Goal: Task Accomplishment & Management: Use online tool/utility

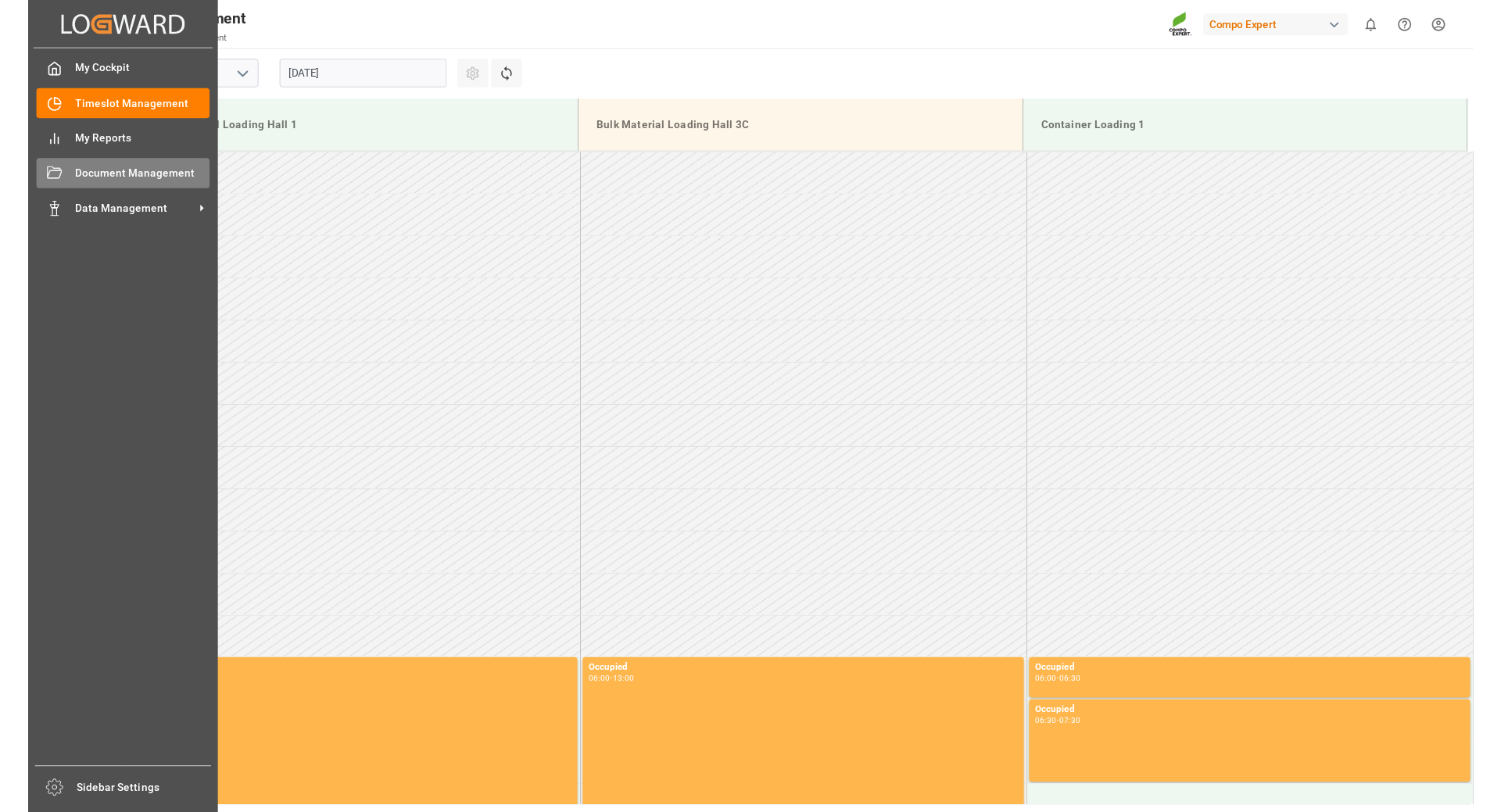
scroll to position [1034, 0]
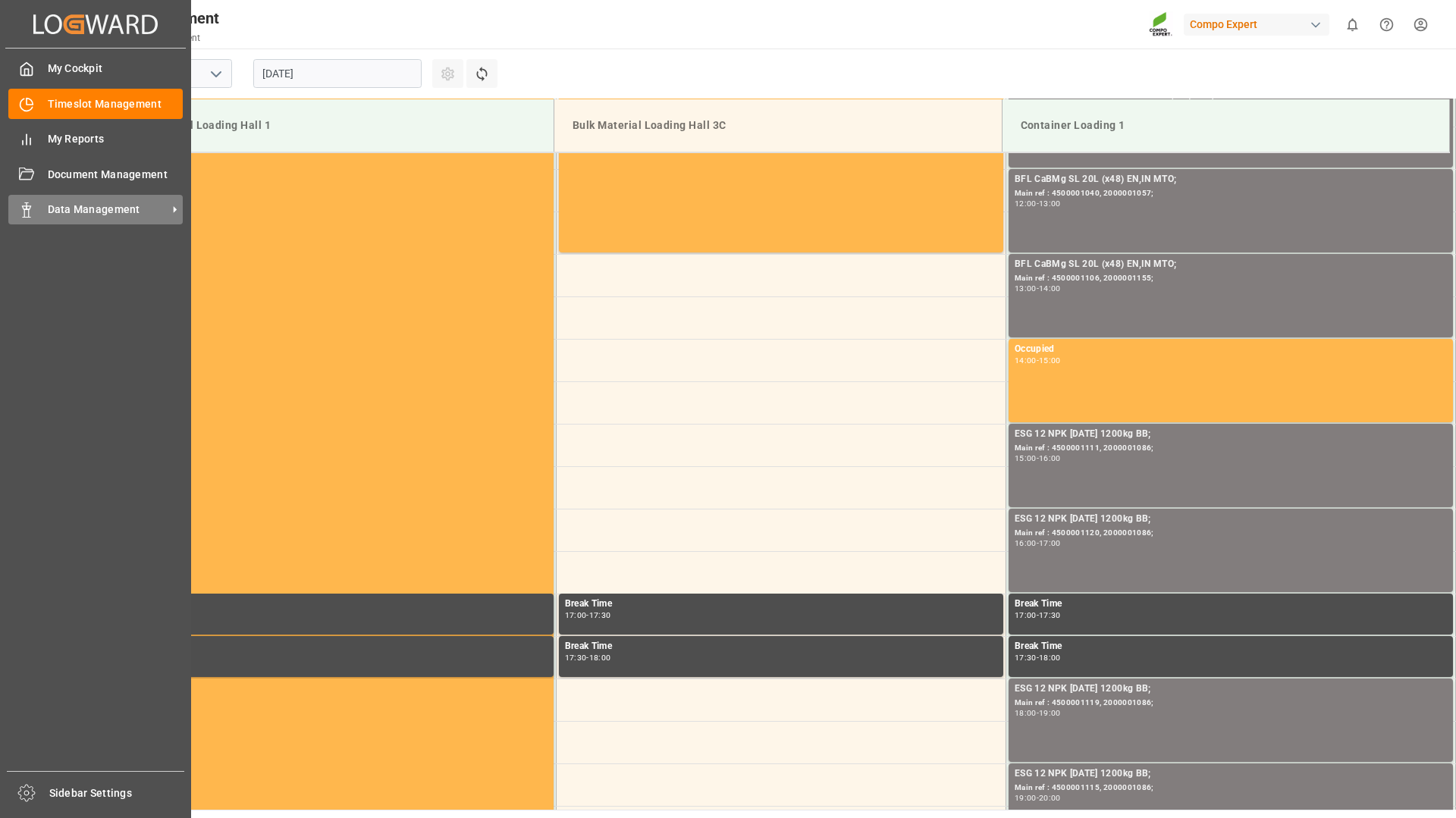
click at [27, 209] on icon at bounding box center [26, 210] width 15 height 15
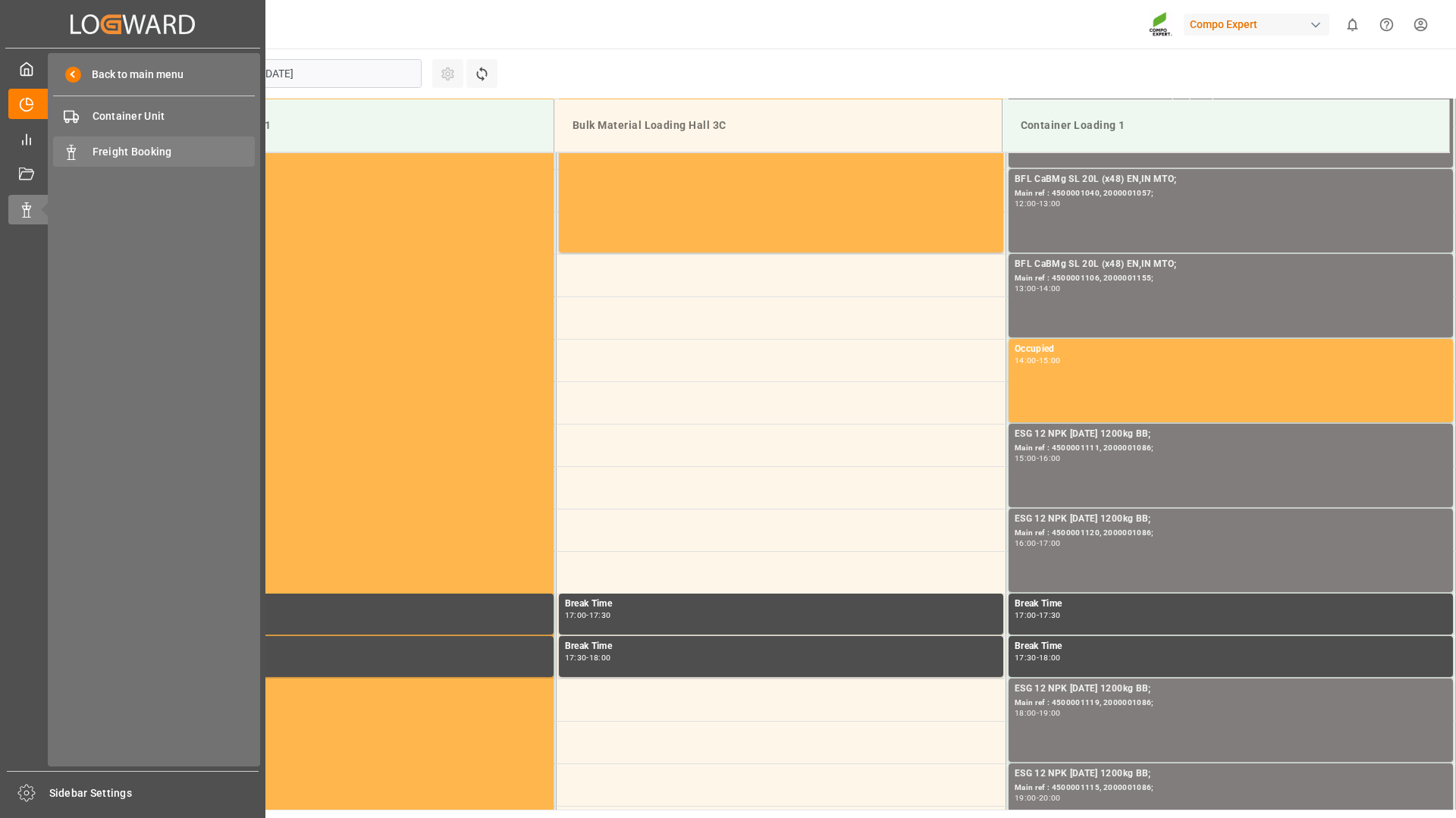
click at [124, 152] on span "Freight Booking" at bounding box center [174, 152] width 163 height 16
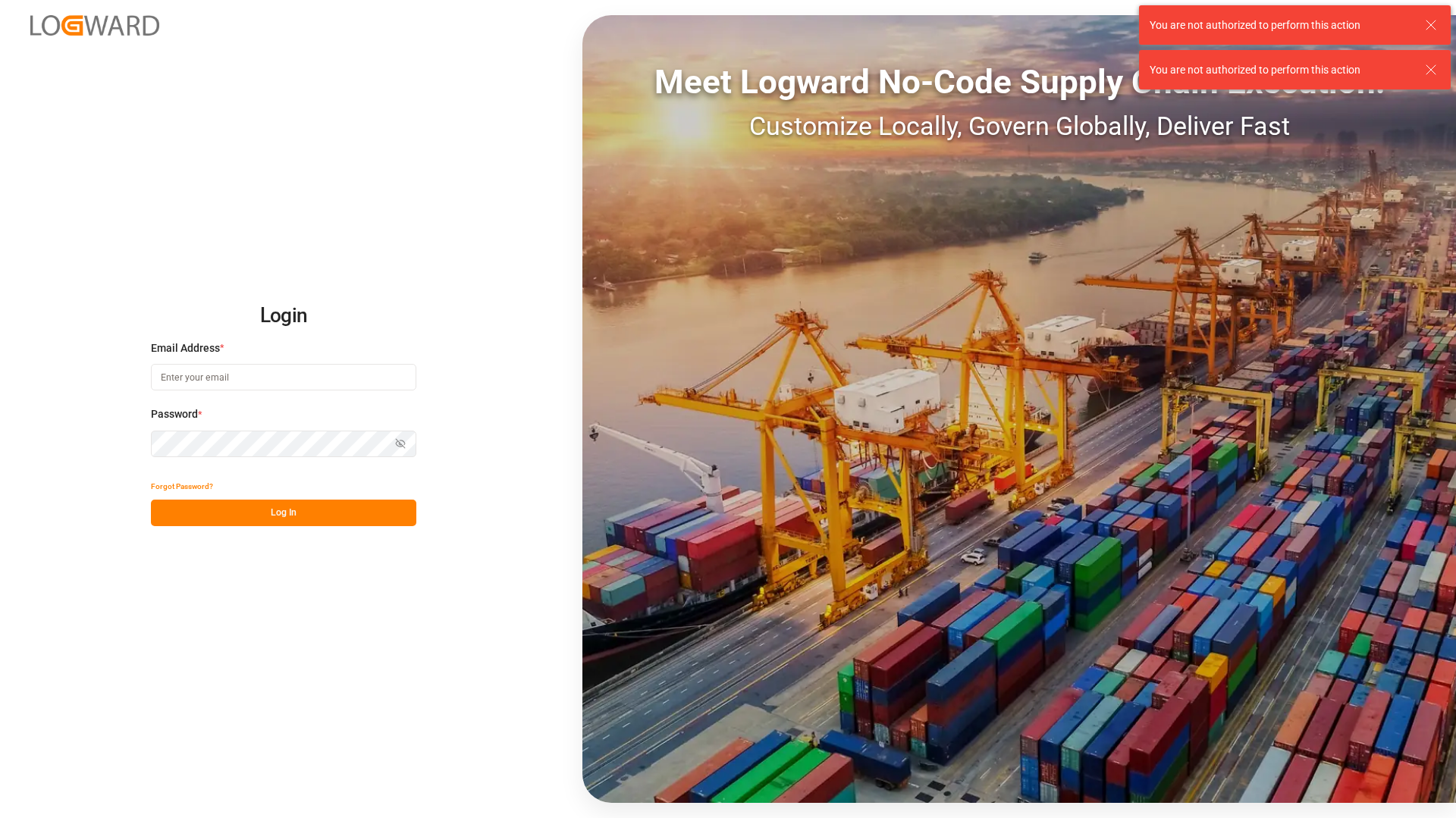
type input "[EMAIL_ADDRESS][DOMAIN_NAME]"
click at [253, 520] on button "Log In" at bounding box center [284, 512] width 266 height 26
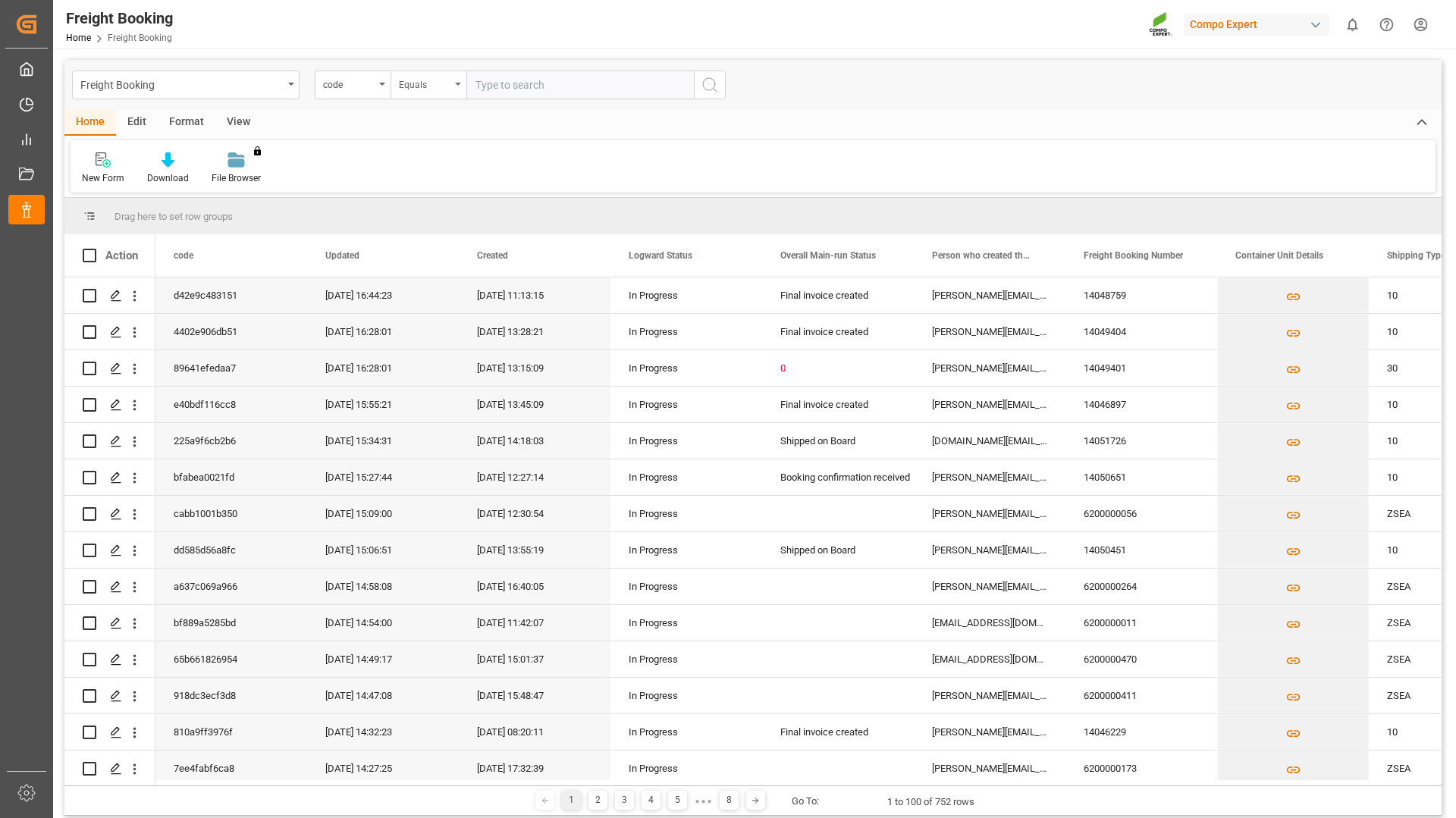
click at [460, 88] on div "Equals" at bounding box center [429, 85] width 76 height 29
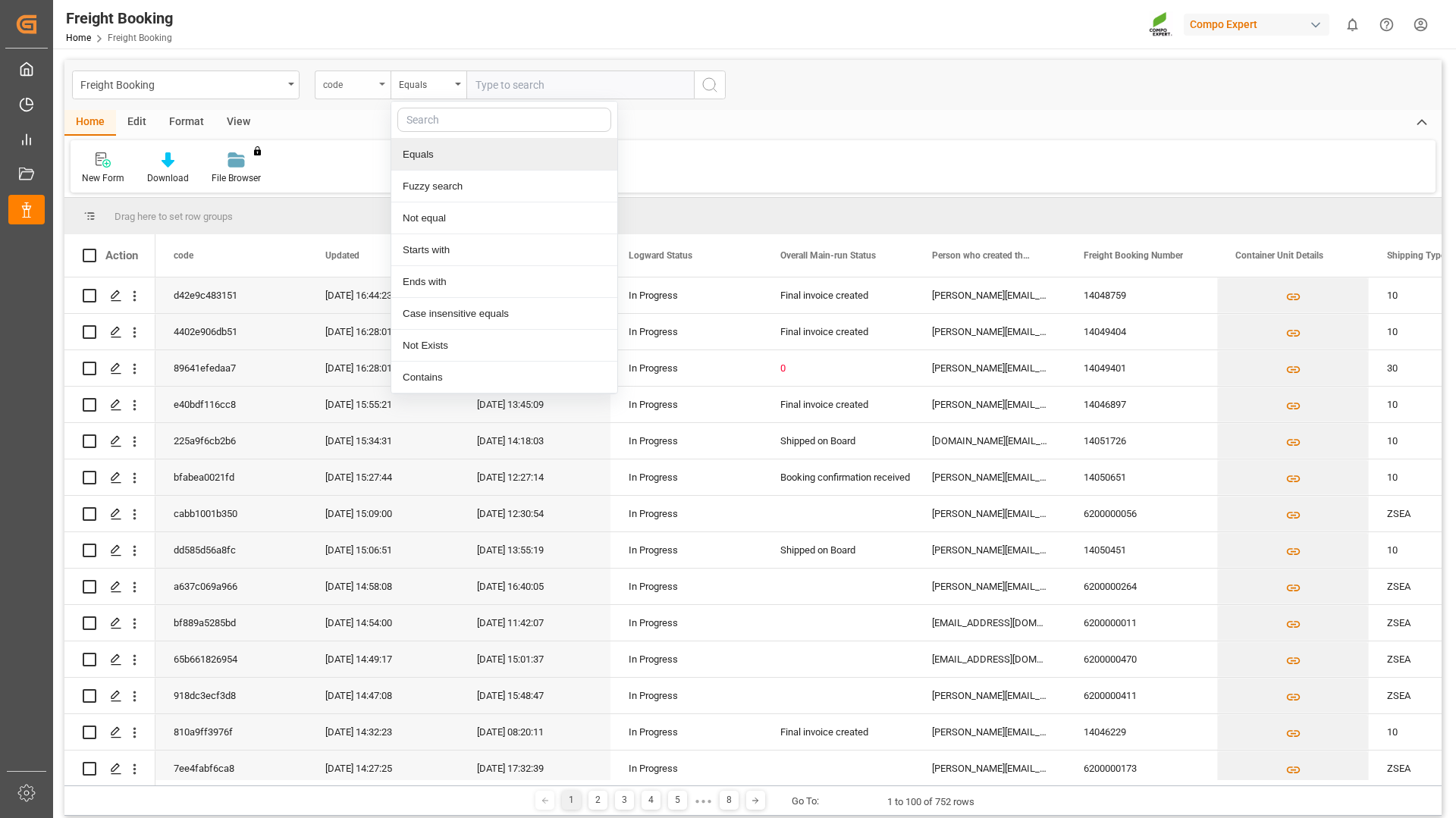
click at [355, 87] on div "code" at bounding box center [348, 82] width 52 height 17
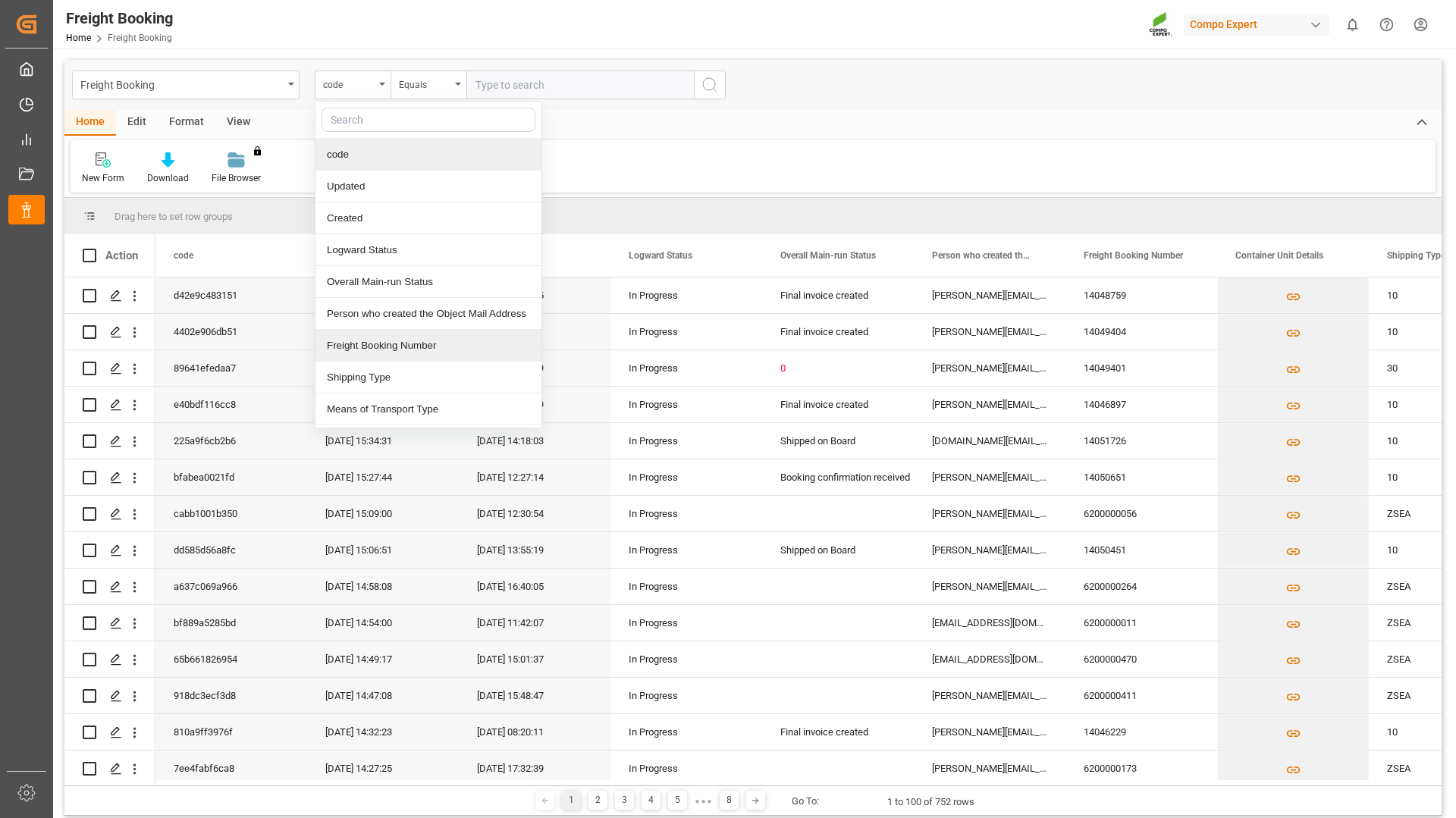
click at [358, 345] on div "Freight Booking Number" at bounding box center [429, 345] width 226 height 32
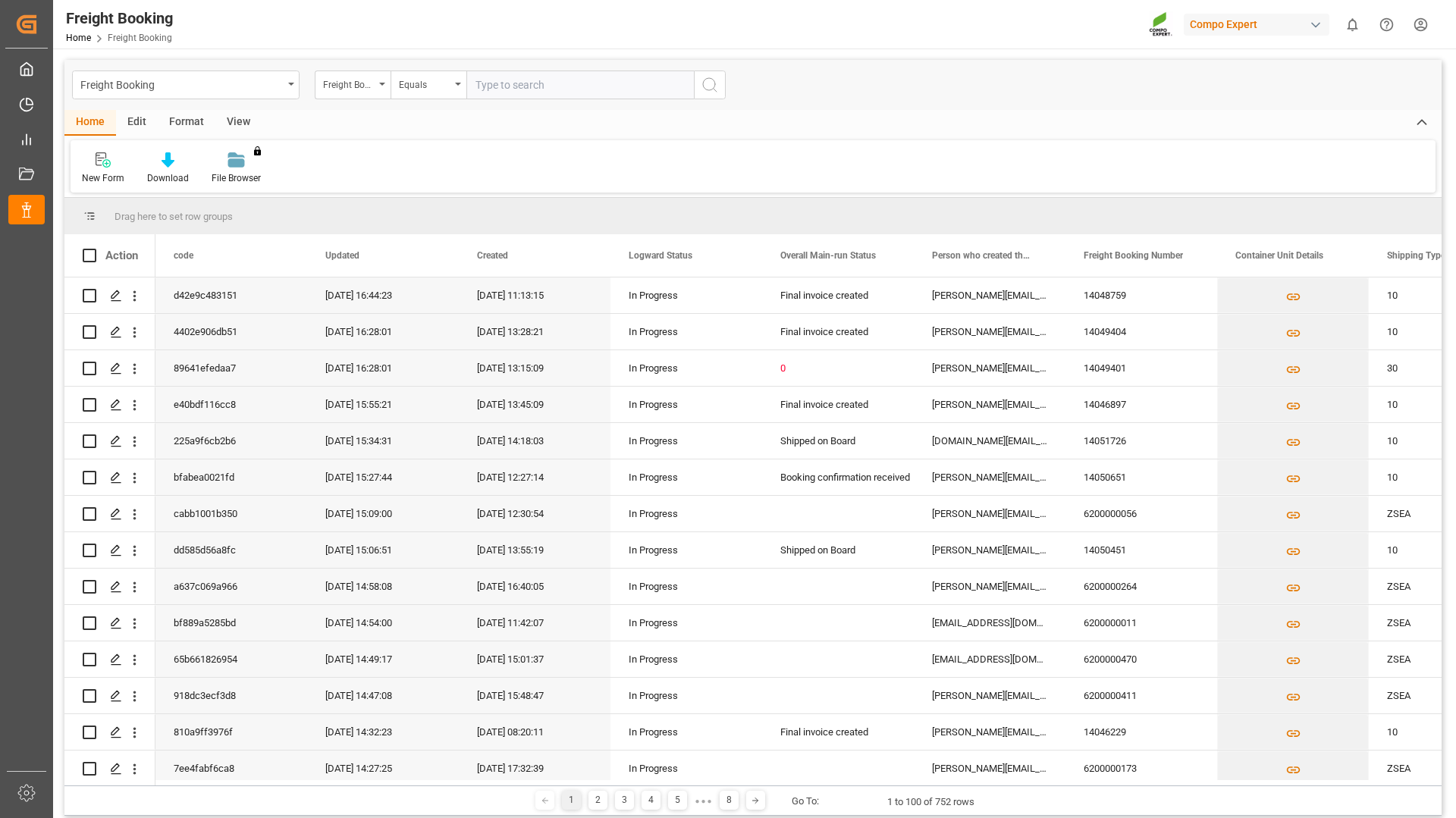
click at [496, 88] on input "text" at bounding box center [581, 85] width 228 height 29
type input "6200000470"
click at [713, 87] on icon "search button" at bounding box center [710, 85] width 18 height 18
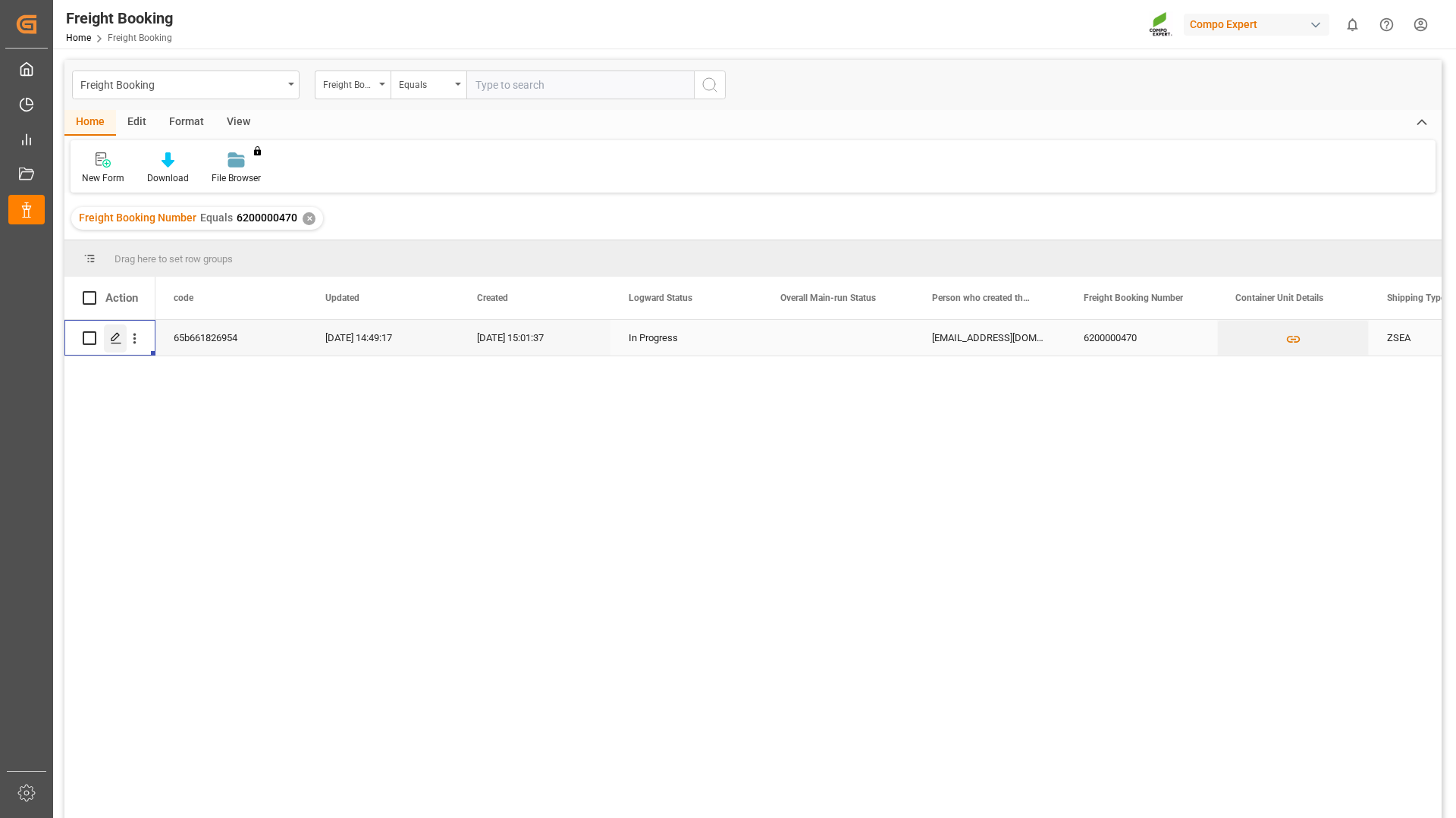
click at [115, 339] on icon "Press SPACE to select this row." at bounding box center [116, 337] width 12 height 12
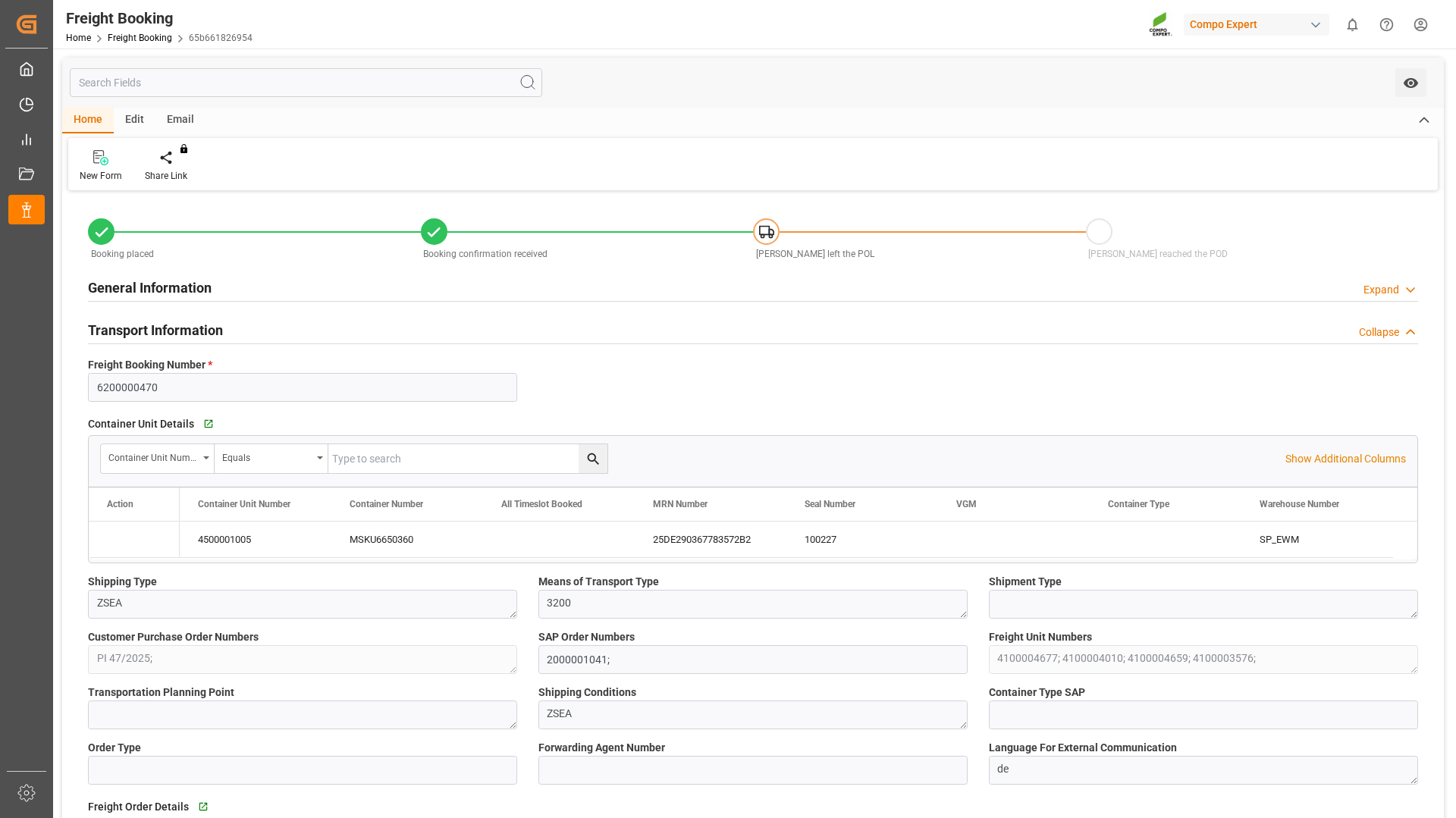
type input "Maersk"
type input "Maersk Line AS"
type input "9627904"
type input "BEANR"
type input "TRIZM"
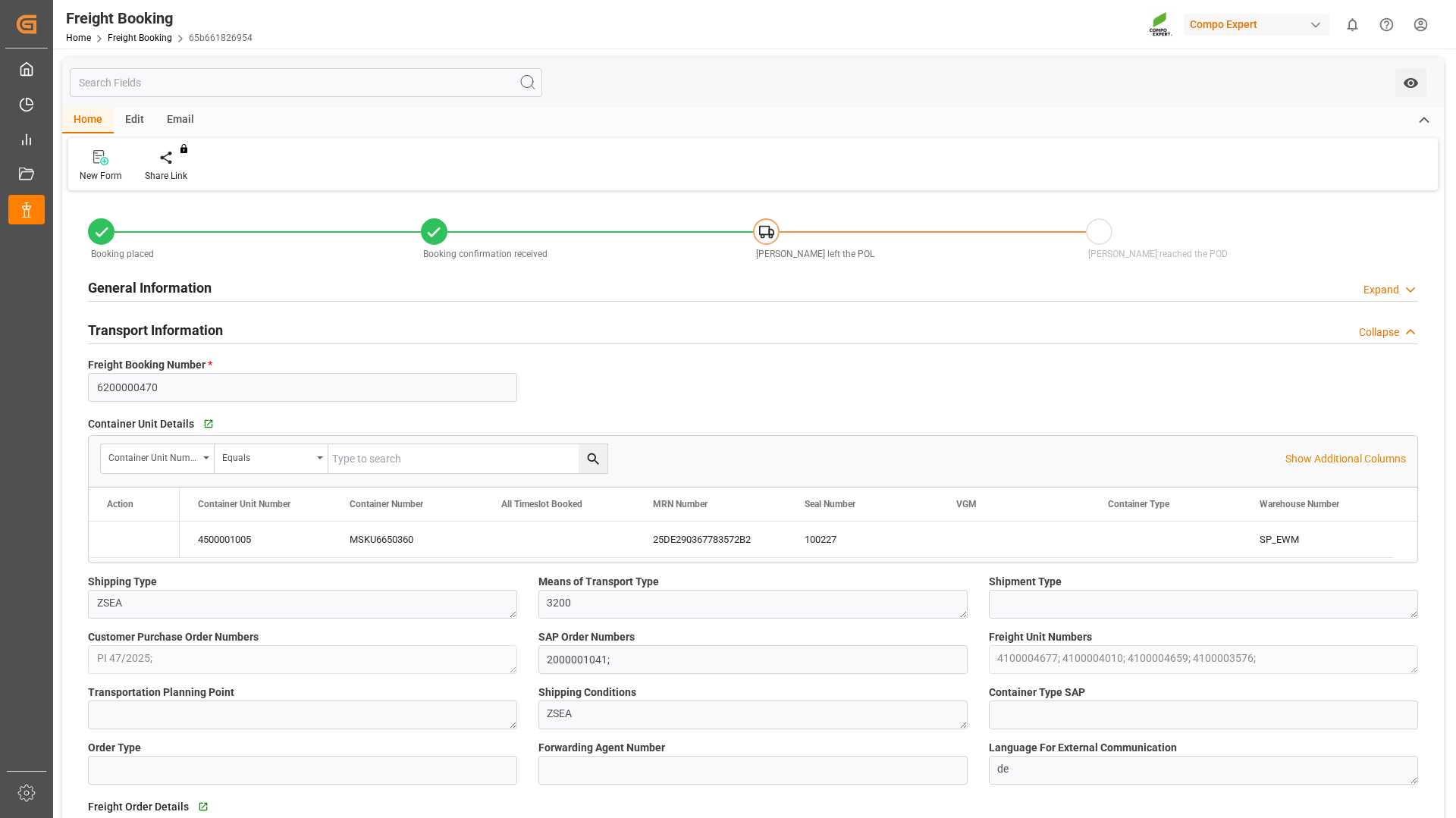
type input "0"
type input "65126.04"
type input "[DATE] 01:00"
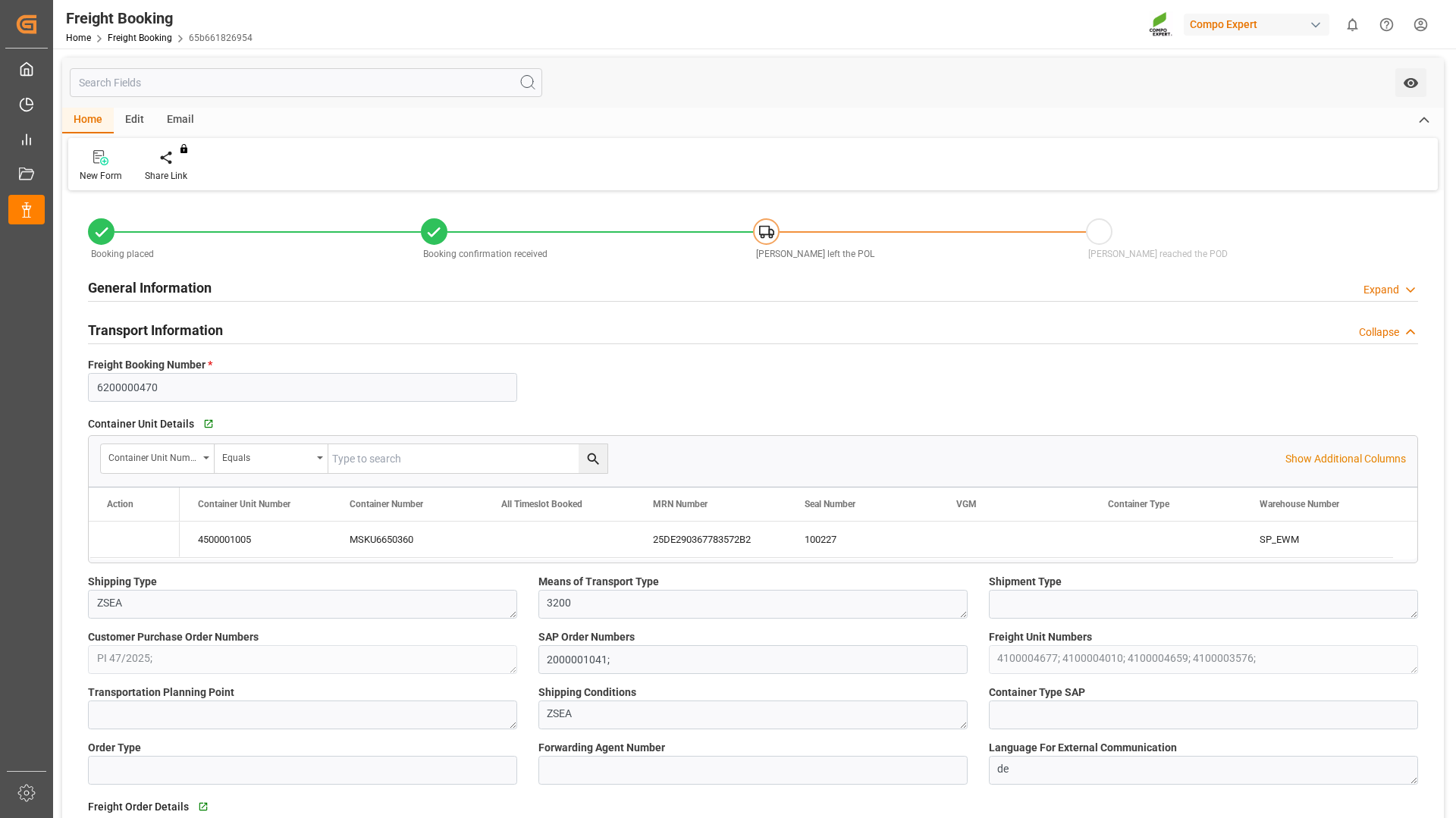
type input "[DATE] 15:01"
type input "[DATE] 15:03"
type input "[DATE] 11:56"
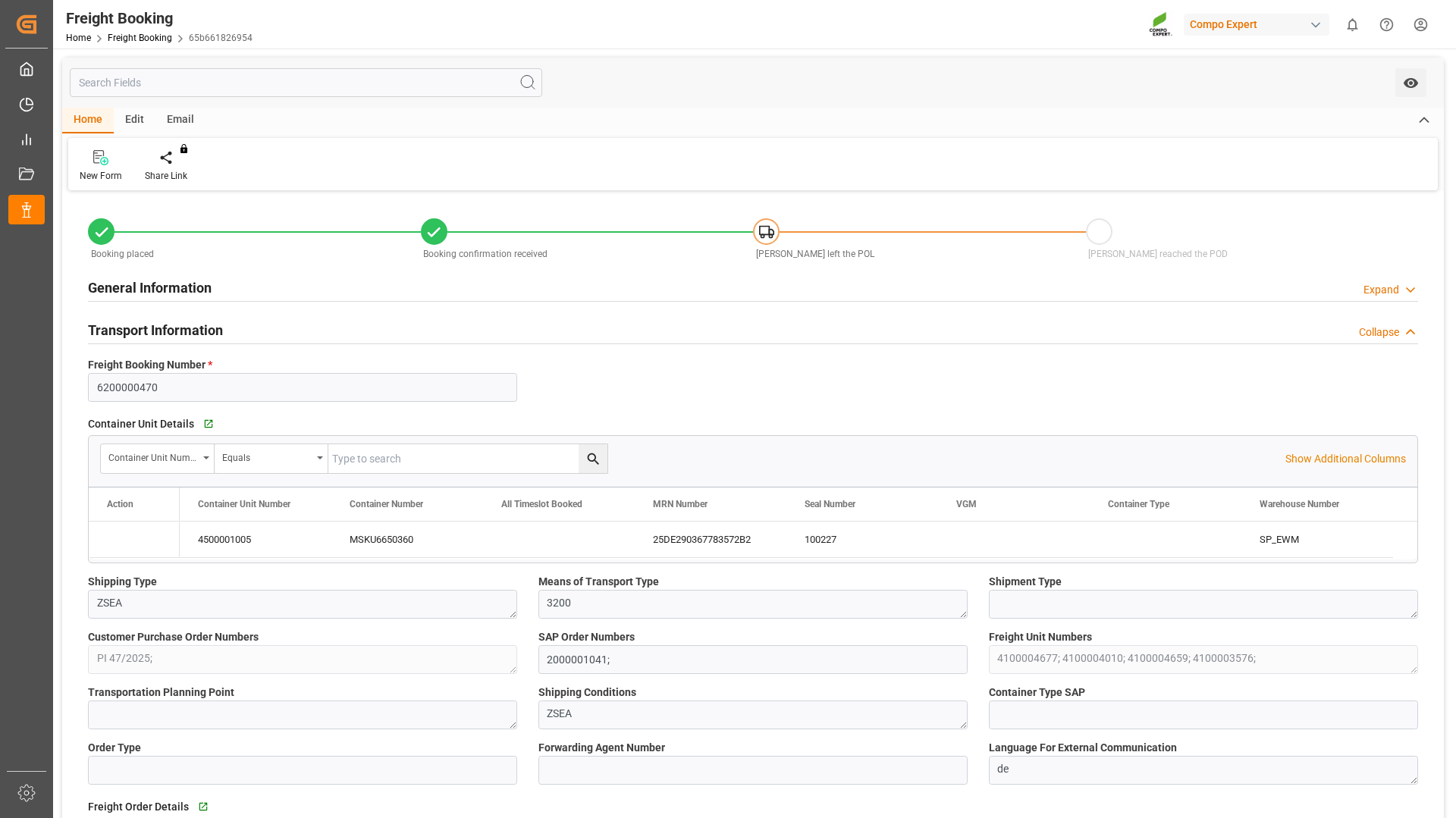
type input "[DATE] 14:49"
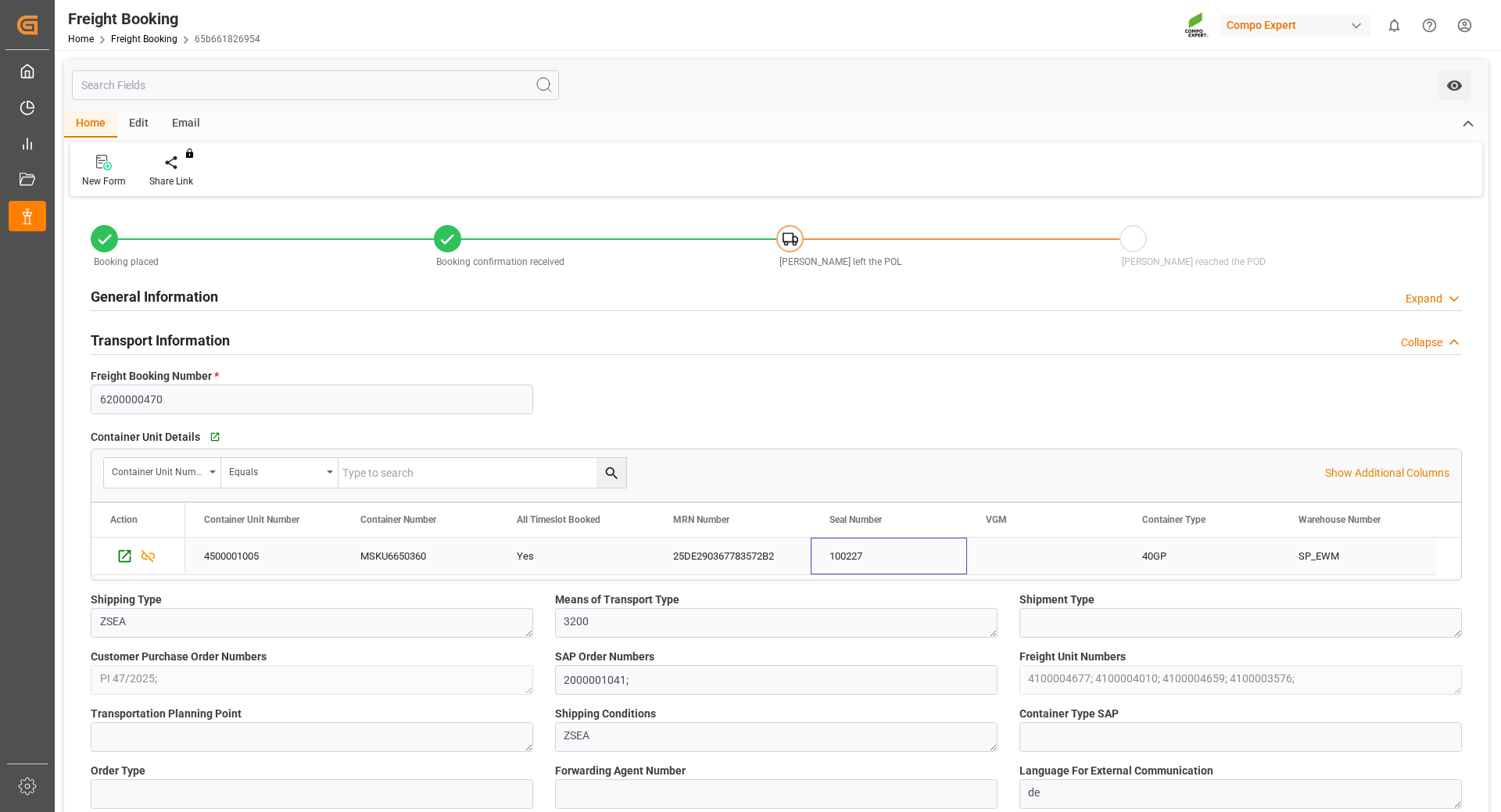
click at [845, 559] on div "100227" at bounding box center [889, 556] width 157 height 36
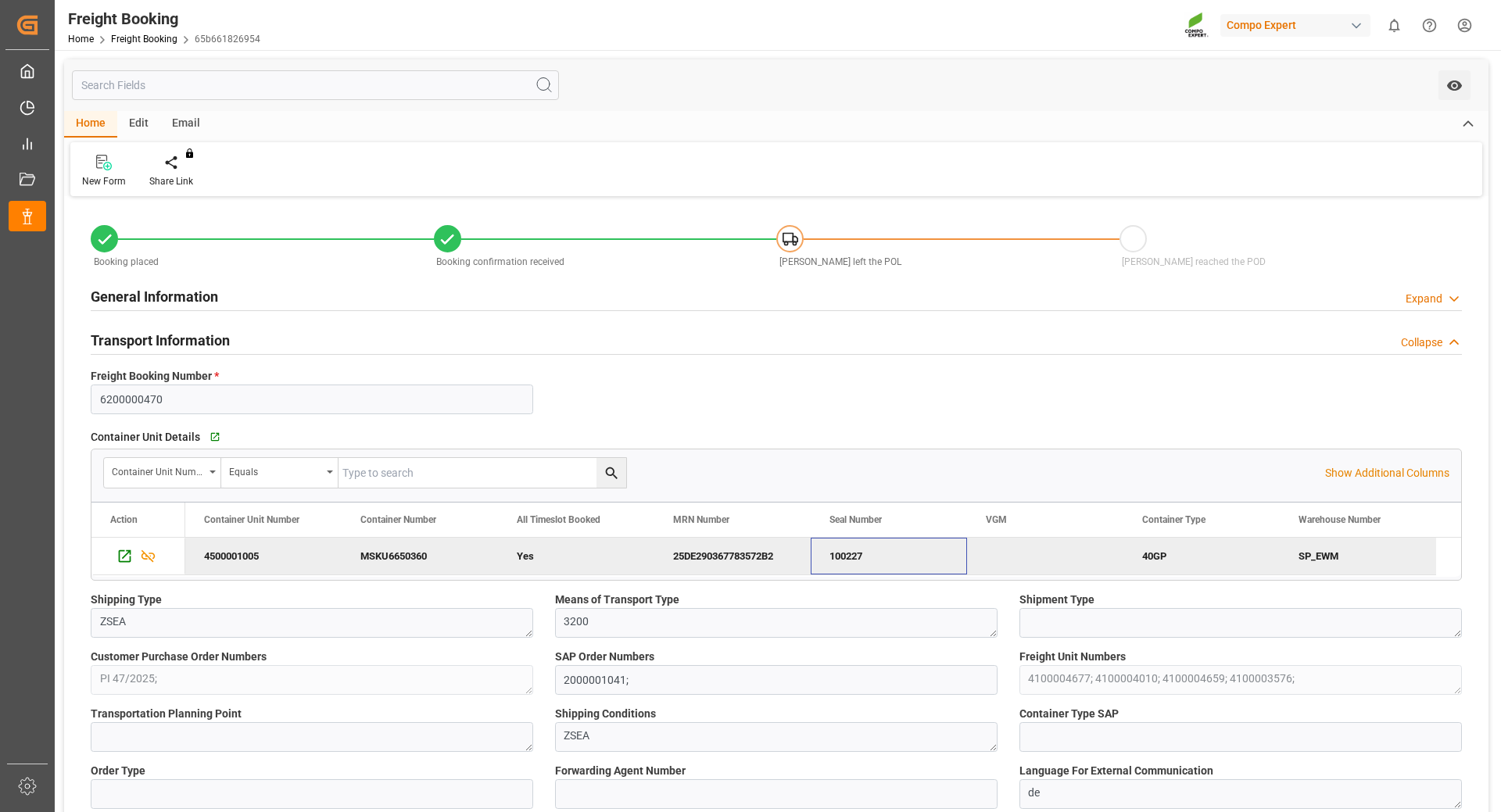
click at [676, 555] on div "25DE290367783572B2" at bounding box center [733, 556] width 157 height 36
click at [1463, 30] on html "Created by potrace 1.15, written by [PERSON_NAME] [DATE]-[DATE] Created by potr…" at bounding box center [750, 406] width 1501 height 812
click at [1193, 294] on span "Logout" at bounding box center [1191, 292] width 41 height 14
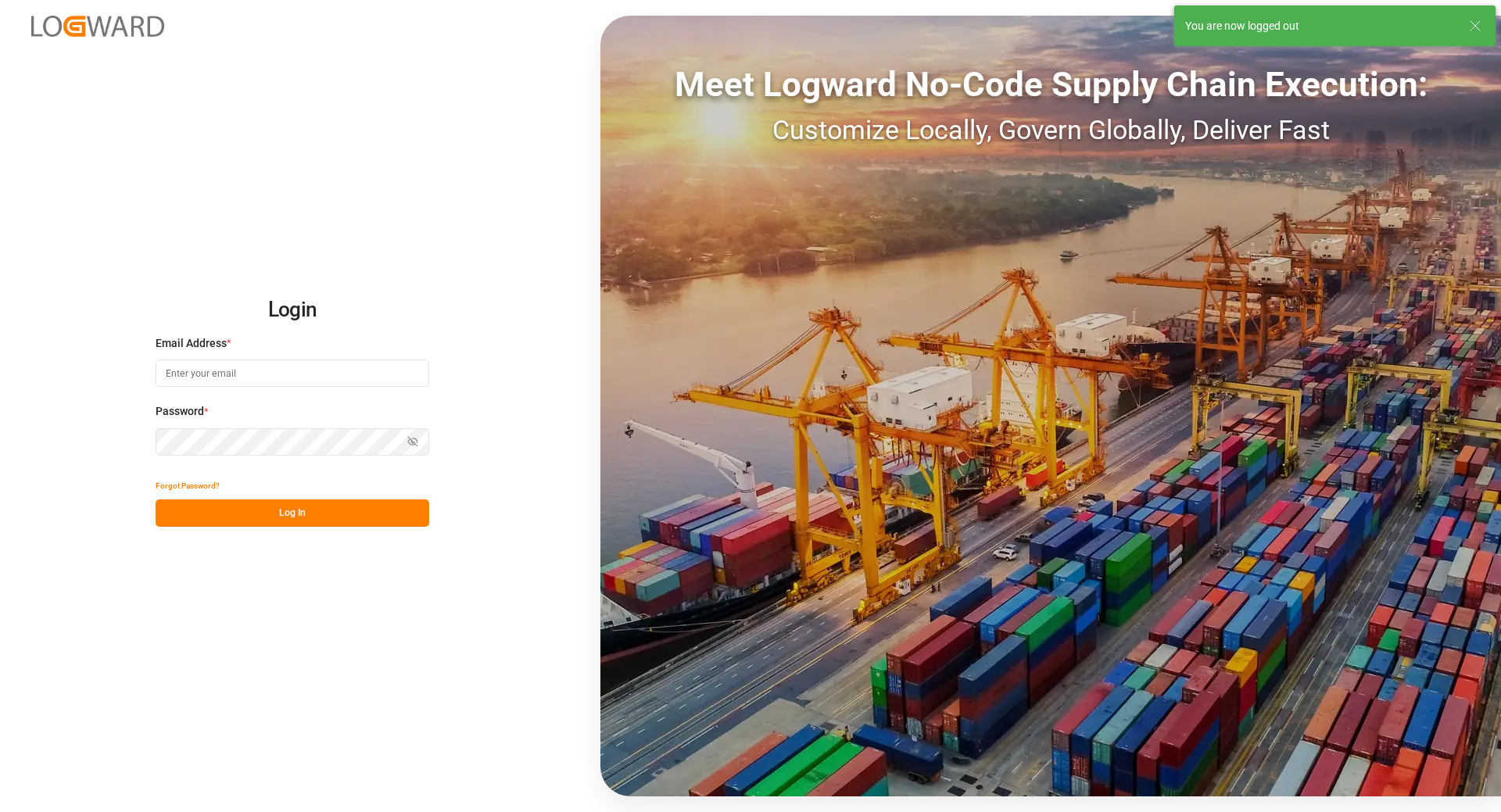
type input "[EMAIL_ADDRESS][DOMAIN_NAME]"
